Goal: Entertainment & Leisure: Browse casually

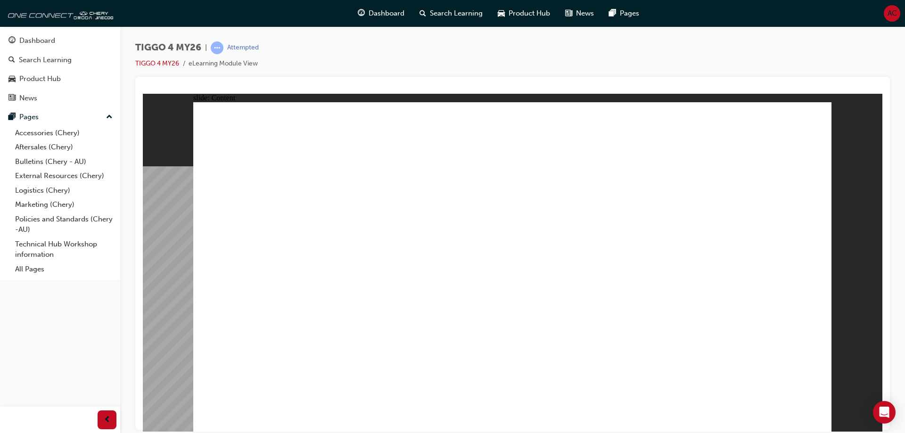
drag, startPoint x: 672, startPoint y: 350, endPoint x: 675, endPoint y: 341, distance: 9.5
